Goal: Information Seeking & Learning: Learn about a topic

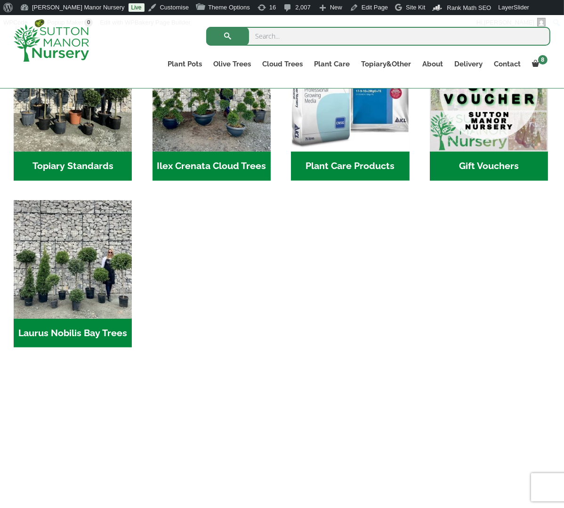
scroll to position [894, 0]
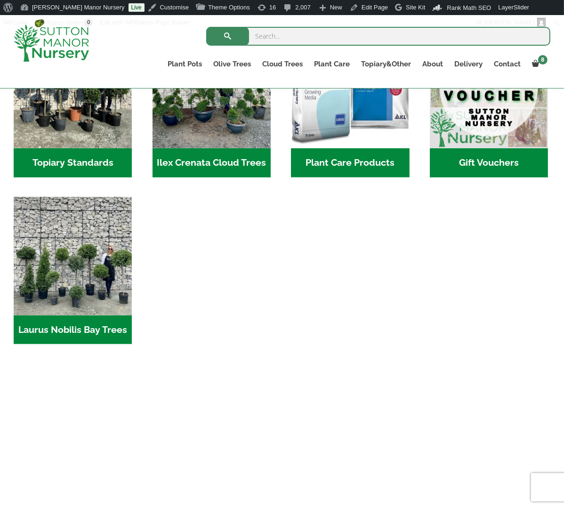
drag, startPoint x: 201, startPoint y: 193, endPoint x: 584, endPoint y: 192, distance: 382.6
click at [563, 192] on html "8 × POTTING YOUR TREE & ADDING DRAINAGE HOLES TO YOUR POT 1 × £ 80.00 × The Bar…" at bounding box center [282, 64] width 564 height 1886
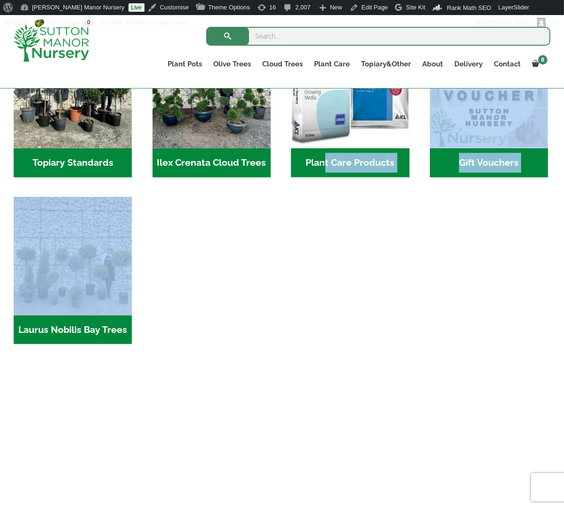
drag, startPoint x: 212, startPoint y: 239, endPoint x: 500, endPoint y: 228, distance: 287.8
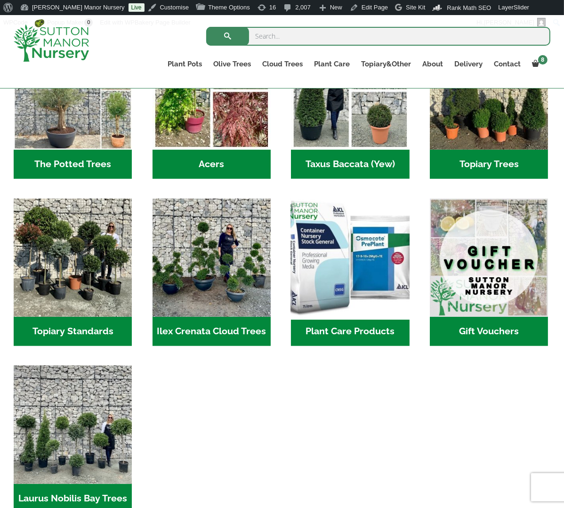
scroll to position [706, 0]
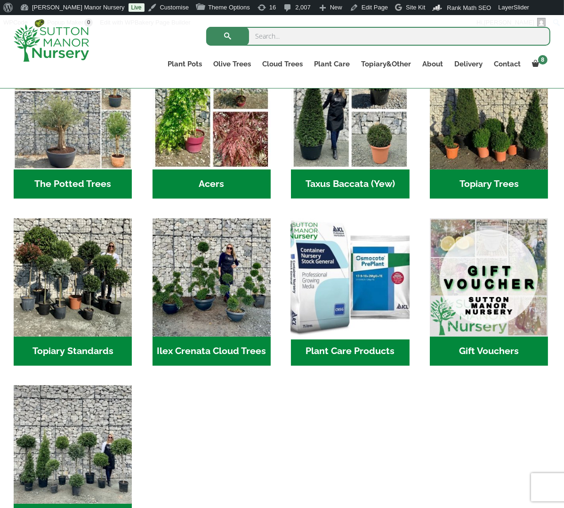
click at [364, 261] on img "Visit product category Plant Care Products" at bounding box center [350, 277] width 124 height 124
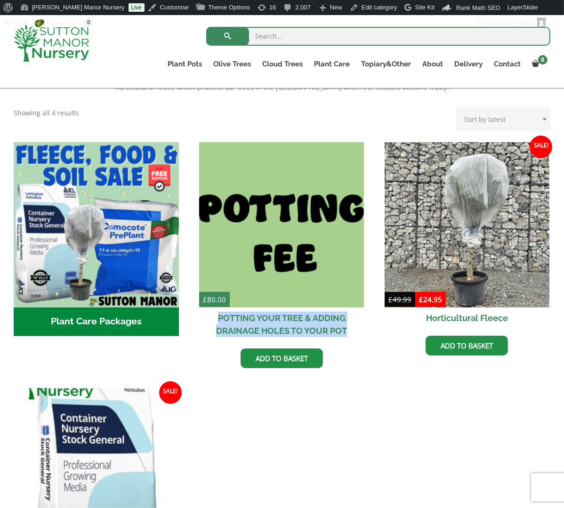
drag, startPoint x: 193, startPoint y: 312, endPoint x: 353, endPoint y: 327, distance: 160.3
click at [353, 327] on ul "Plant Care Packages (2) £ 80.00 POTTING YOUR TREE & ADDING DRAINAGE HOLES TO YO…" at bounding box center [282, 381] width 536 height 478
copy h2 "POTTING YOUR TREE & ADDING DRAINAGE HOLES TO YOUR POT"
